Goal: Communication & Community: Answer question/provide support

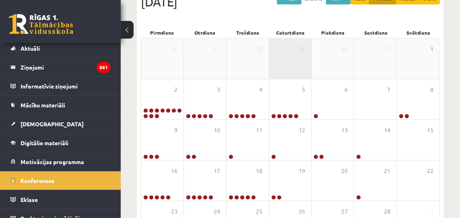
scroll to position [143, 0]
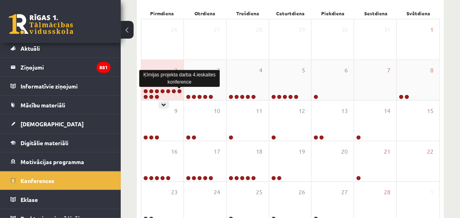
click at [180, 91] on link at bounding box center [179, 91] width 5 height 5
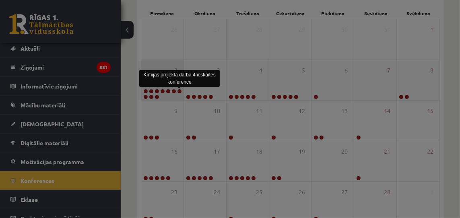
scroll to position [0, 0]
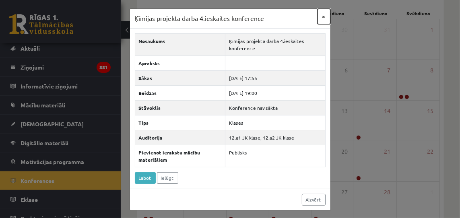
drag, startPoint x: 325, startPoint y: 16, endPoint x: 294, endPoint y: 15, distance: 30.6
click at [325, 16] on button "×" at bounding box center [324, 16] width 13 height 15
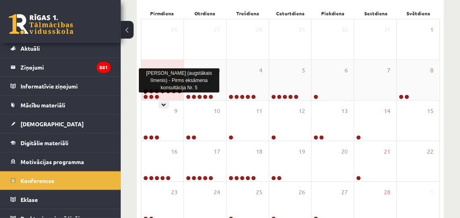
click at [145, 96] on link at bounding box center [145, 97] width 5 height 5
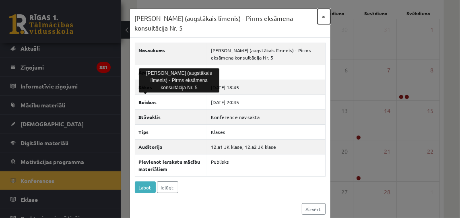
click at [324, 17] on button "×" at bounding box center [324, 16] width 13 height 15
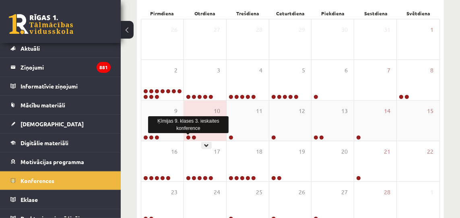
scroll to position [146, 0]
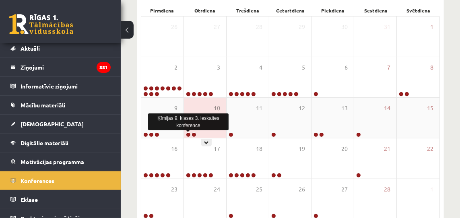
click at [188, 138] on div at bounding box center [190, 135] width 13 height 6
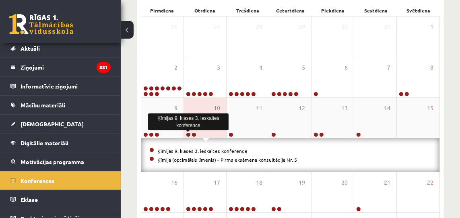
click at [187, 133] on link at bounding box center [188, 134] width 5 height 5
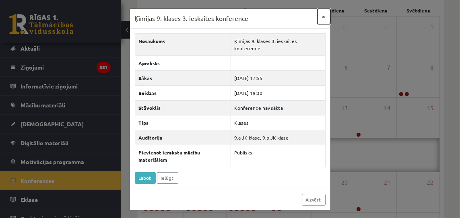
click at [324, 16] on button "×" at bounding box center [324, 16] width 13 height 15
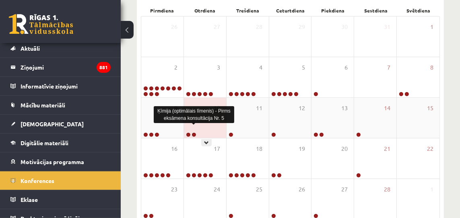
click at [194, 134] on link at bounding box center [194, 134] width 5 height 5
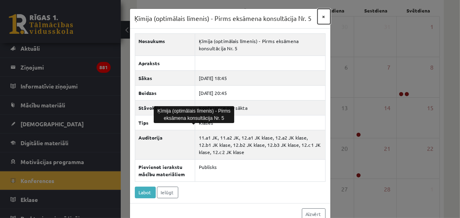
drag, startPoint x: 323, startPoint y: 16, endPoint x: 318, endPoint y: 18, distance: 5.6
click at [322, 16] on button "×" at bounding box center [324, 16] width 13 height 15
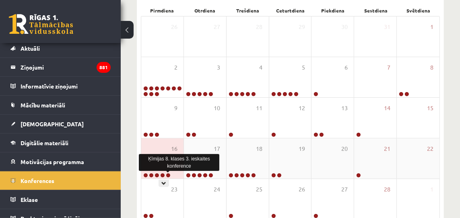
click at [168, 175] on link at bounding box center [168, 175] width 5 height 5
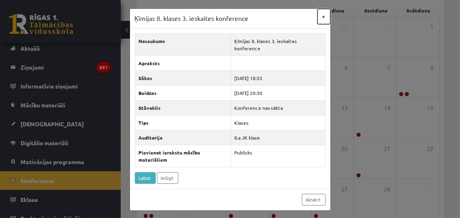
click at [324, 16] on button "×" at bounding box center [324, 16] width 13 height 15
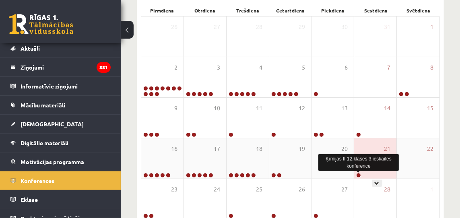
click at [359, 175] on link at bounding box center [358, 175] width 5 height 5
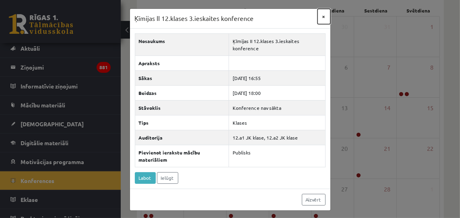
click at [323, 17] on button "×" at bounding box center [324, 16] width 13 height 15
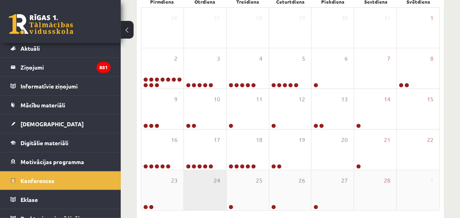
scroll to position [189, 0]
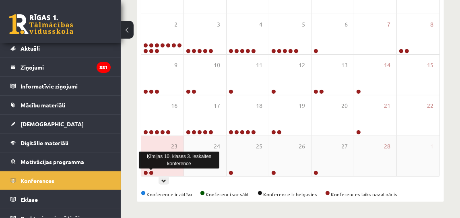
click at [151, 172] on link at bounding box center [151, 173] width 5 height 5
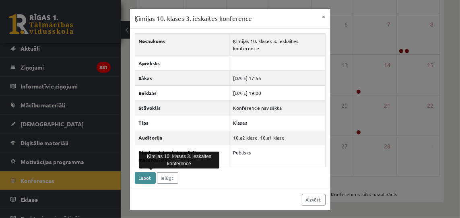
scroll to position [1, 0]
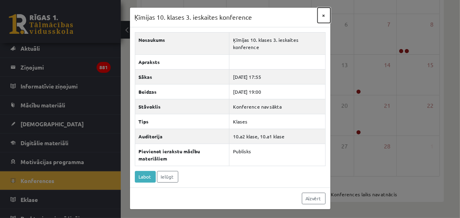
click at [323, 15] on button "×" at bounding box center [324, 15] width 13 height 15
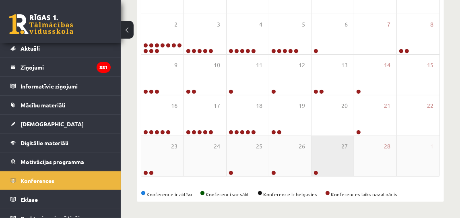
scroll to position [0, 0]
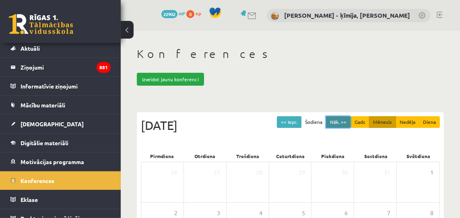
click at [347, 120] on button "Nāk. >>" at bounding box center [338, 122] width 25 height 12
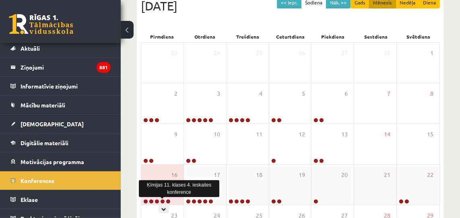
scroll to position [120, 0]
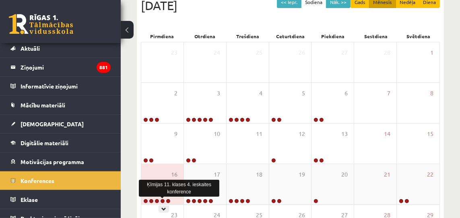
click at [161, 200] on link at bounding box center [162, 201] width 5 height 5
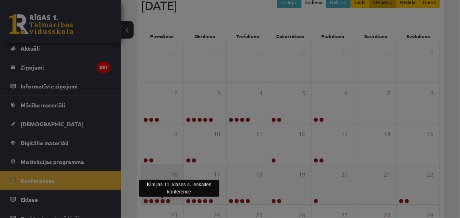
scroll to position [0, 0]
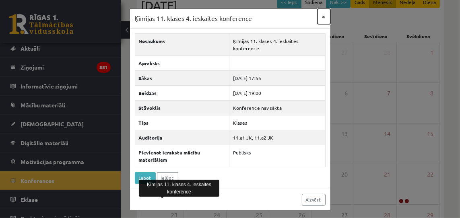
click at [326, 18] on button "×" at bounding box center [324, 16] width 13 height 15
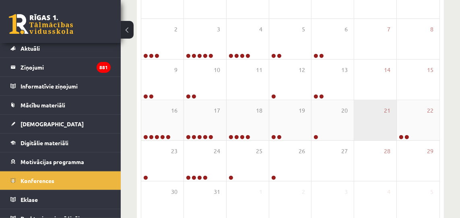
scroll to position [186, 0]
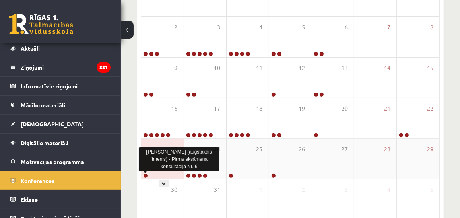
click at [144, 175] on link at bounding box center [145, 175] width 5 height 5
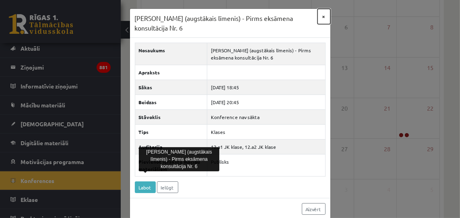
click at [324, 16] on button "×" at bounding box center [324, 16] width 13 height 15
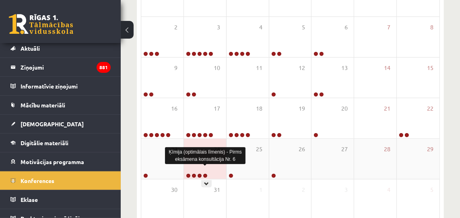
click at [205, 175] on link at bounding box center [205, 175] width 5 height 5
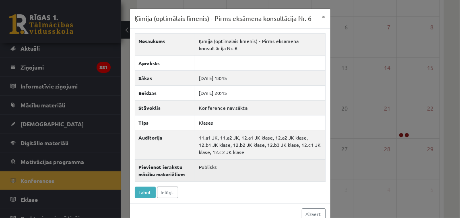
click at [255, 172] on td "Publisks" at bounding box center [260, 170] width 130 height 22
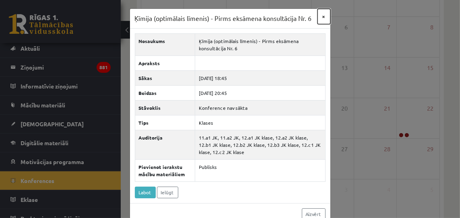
click at [325, 17] on button "×" at bounding box center [324, 16] width 13 height 15
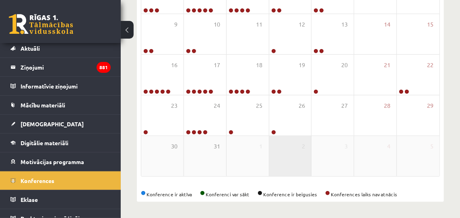
scroll to position [0, 0]
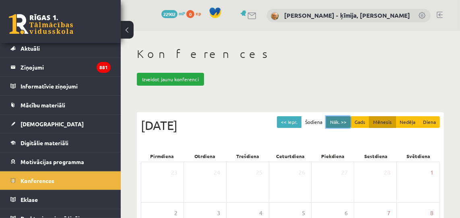
click at [346, 121] on button "Nāk. >>" at bounding box center [338, 122] width 25 height 12
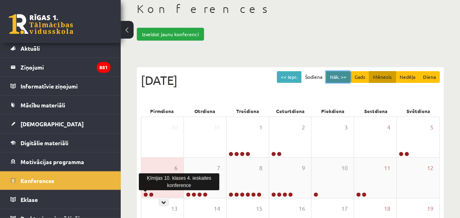
scroll to position [42, 0]
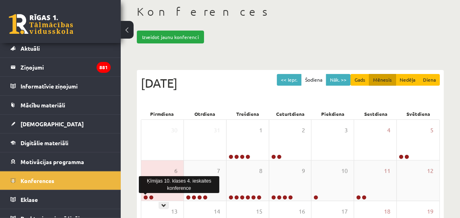
click at [144, 197] on link at bounding box center [145, 197] width 5 height 5
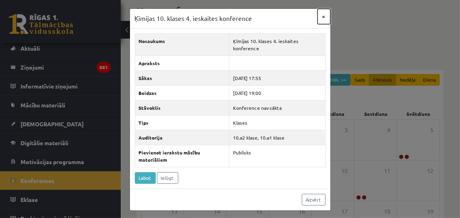
click at [323, 15] on button "×" at bounding box center [324, 16] width 13 height 15
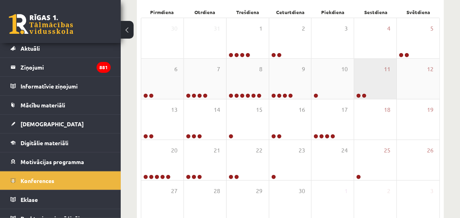
scroll to position [152, 0]
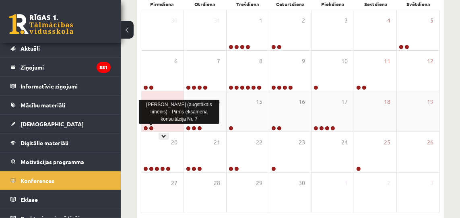
click at [151, 128] on link at bounding box center [151, 128] width 5 height 5
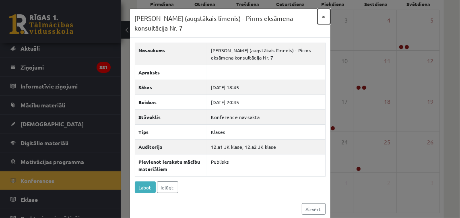
drag, startPoint x: 323, startPoint y: 16, endPoint x: 320, endPoint y: 19, distance: 4.4
click at [323, 16] on button "×" at bounding box center [324, 16] width 13 height 15
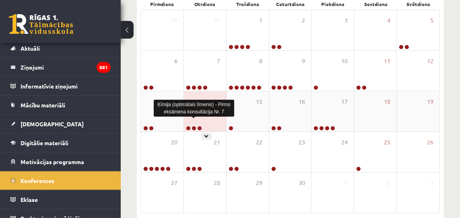
click at [194, 128] on link at bounding box center [194, 128] width 5 height 5
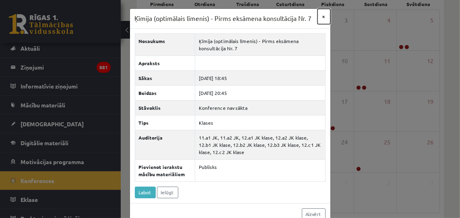
click at [324, 16] on button "×" at bounding box center [324, 16] width 13 height 15
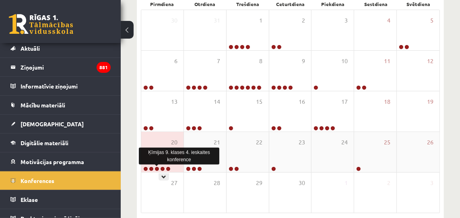
click at [157, 168] on link at bounding box center [157, 169] width 5 height 5
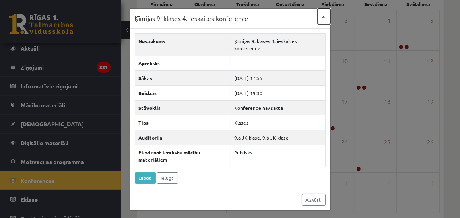
click at [324, 17] on button "×" at bounding box center [324, 16] width 13 height 15
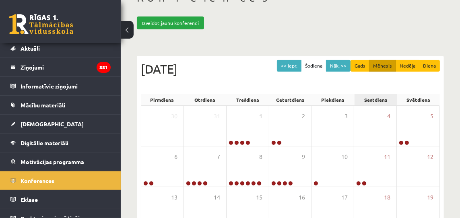
scroll to position [67, 0]
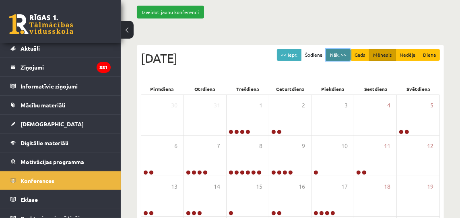
click at [347, 55] on button "Nāk. >>" at bounding box center [338, 55] width 25 height 12
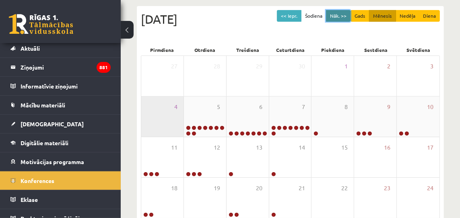
scroll to position [120, 0]
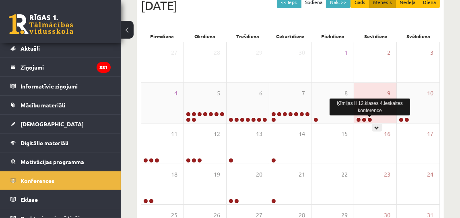
click at [370, 118] on link at bounding box center [369, 120] width 5 height 5
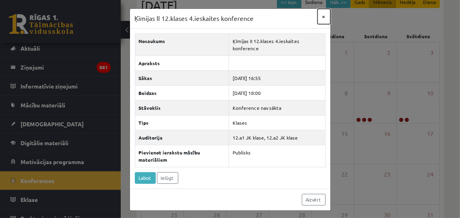
click at [325, 16] on button "×" at bounding box center [324, 16] width 13 height 15
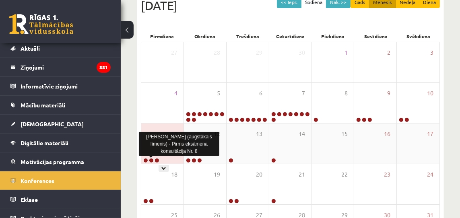
click at [152, 160] on link at bounding box center [151, 160] width 5 height 5
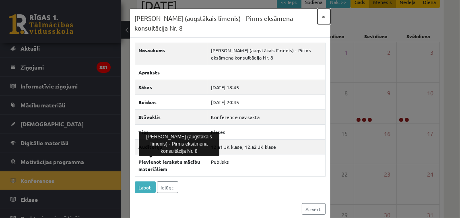
click at [324, 15] on button "×" at bounding box center [324, 16] width 13 height 15
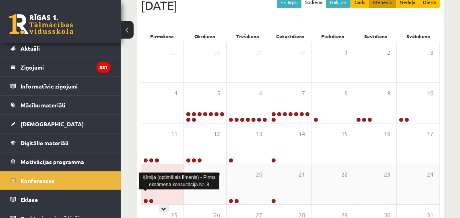
click at [145, 201] on link at bounding box center [145, 201] width 5 height 5
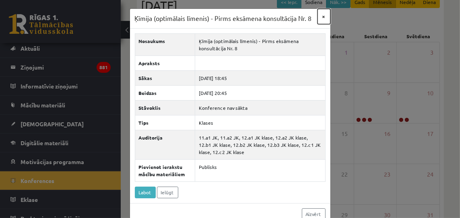
click at [324, 17] on button "×" at bounding box center [324, 16] width 13 height 15
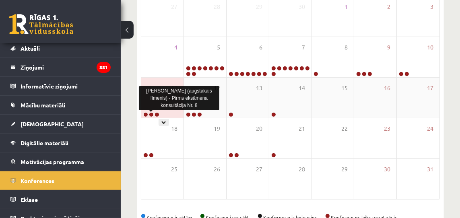
scroll to position [167, 0]
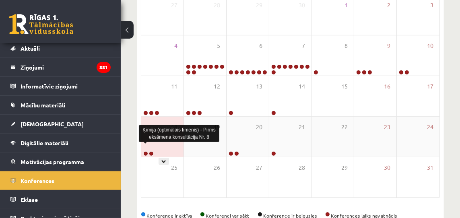
click at [144, 153] on link at bounding box center [145, 153] width 5 height 5
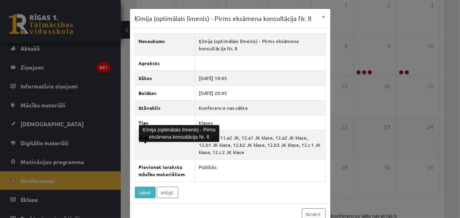
scroll to position [16, 0]
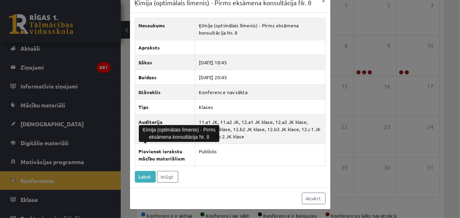
click at [198, 170] on div "Nosaukums Ķīmija (optimālais līmenis) - Pirms eksāmena konsultācija Nr. 8 Aprak…" at bounding box center [230, 100] width 200 height 175
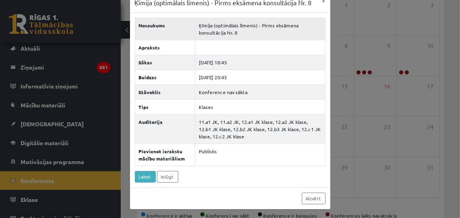
scroll to position [0, 0]
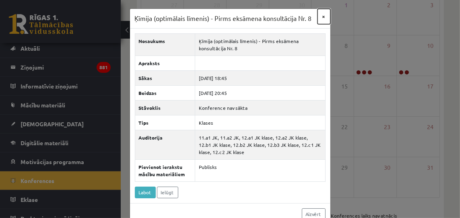
click at [324, 17] on button "×" at bounding box center [324, 16] width 13 height 15
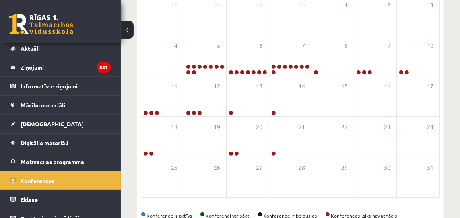
scroll to position [171, 0]
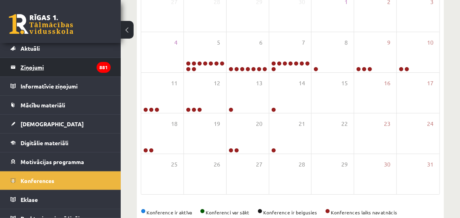
click at [35, 67] on legend "Ziņojumi 881" at bounding box center [66, 67] width 90 height 19
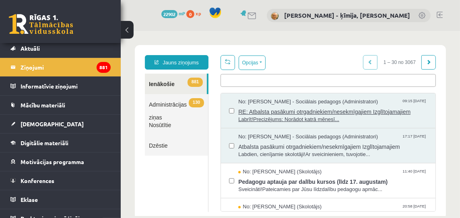
click at [266, 123] on span "Labrīt!Precizējums: Norādot katrā mēnesī..." at bounding box center [332, 119] width 189 height 8
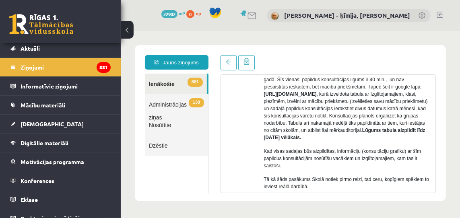
scroll to position [246, 0]
click at [314, 95] on strong "[URL][DOMAIN_NAME]" at bounding box center [289, 93] width 53 height 6
drag, startPoint x: 297, startPoint y: 93, endPoint x: 425, endPoint y: 101, distance: 128.6
click at [425, 101] on p "Saskaņā ar MK noteikumu Nr.11, 26.punktu ir izmaiņas, kas paredz, ka tiem Izglī…" at bounding box center [346, 96] width 166 height 87
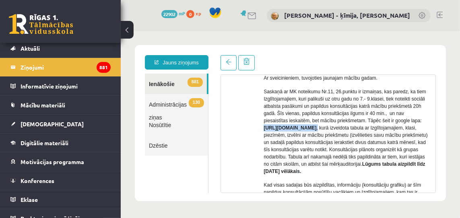
scroll to position [210, 0]
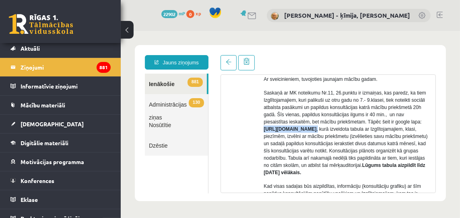
copy p "[URL][DOMAIN_NAME] ,"
click at [169, 23] on div "0 Dāvanas 22902 mP 0 xp [PERSON_NAME] - ķīmija, [PERSON_NAME]" at bounding box center [290, 15] width 339 height 31
click at [151, 34] on body "**********" at bounding box center [289, 123] width 339 height 184
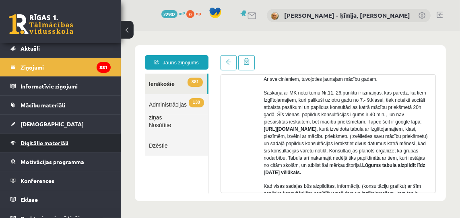
scroll to position [33, 0]
